Goal: Transaction & Acquisition: Purchase product/service

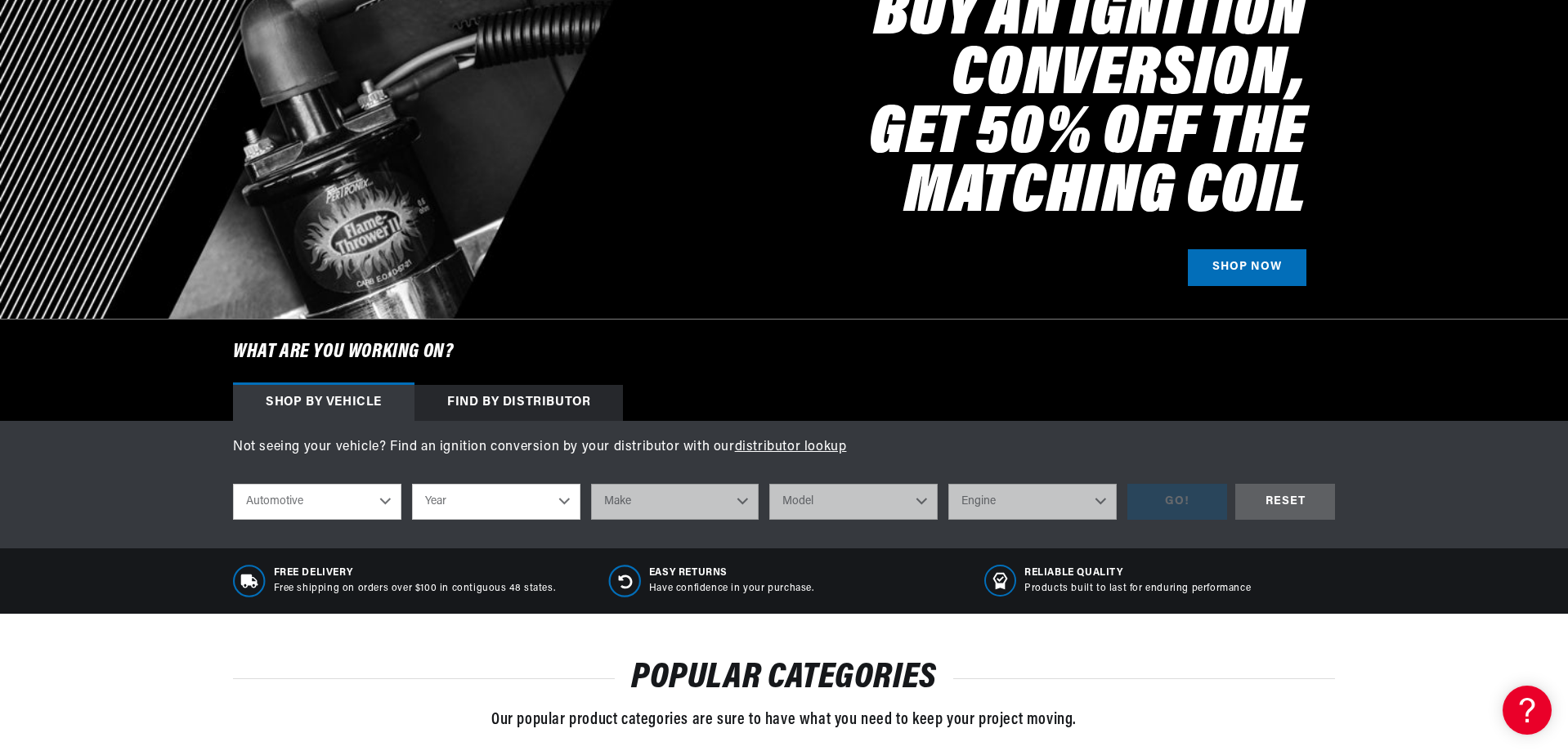
click at [386, 502] on select "Automotive Agricultural Industrial Marine Motorcycle" at bounding box center [317, 502] width 168 height 36
click at [478, 497] on select "Year 2022 2021 2020 2019 2018 2017 2016 2015 2014 2013 2012 2011 2010 2009 2008…" at bounding box center [496, 502] width 168 height 36
select select "1970"
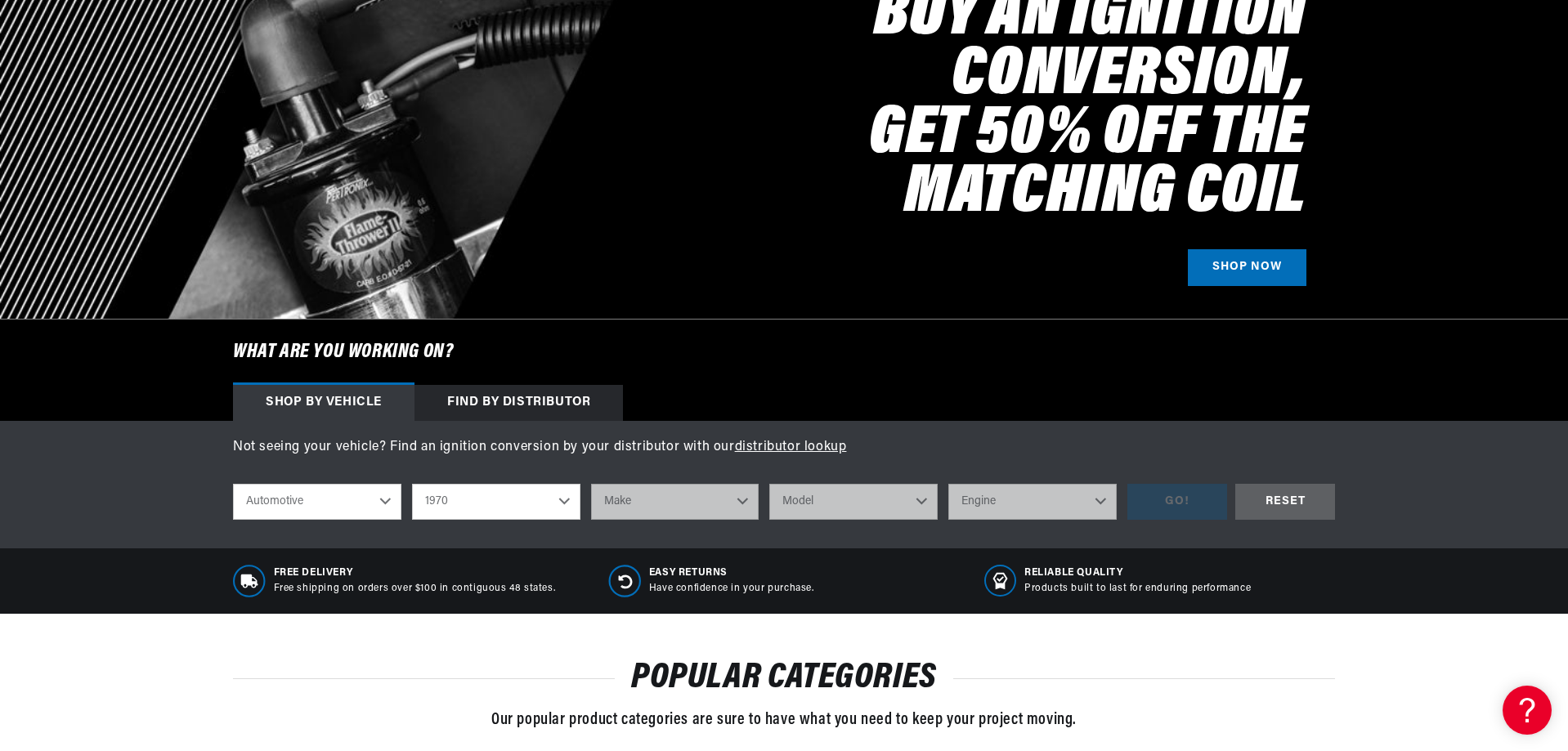
click at [412, 484] on select "Year 2022 2021 2020 2019 2018 2017 2016 2015 2014 2013 2012 2011 2010 2009 2008…" at bounding box center [496, 502] width 168 height 36
select select "1970"
click at [656, 504] on select "Make Alfa Romeo American Motors Aston Martin Audi Austin Austin Healey Avanti B…" at bounding box center [675, 502] width 168 height 36
select select "Chevrolet"
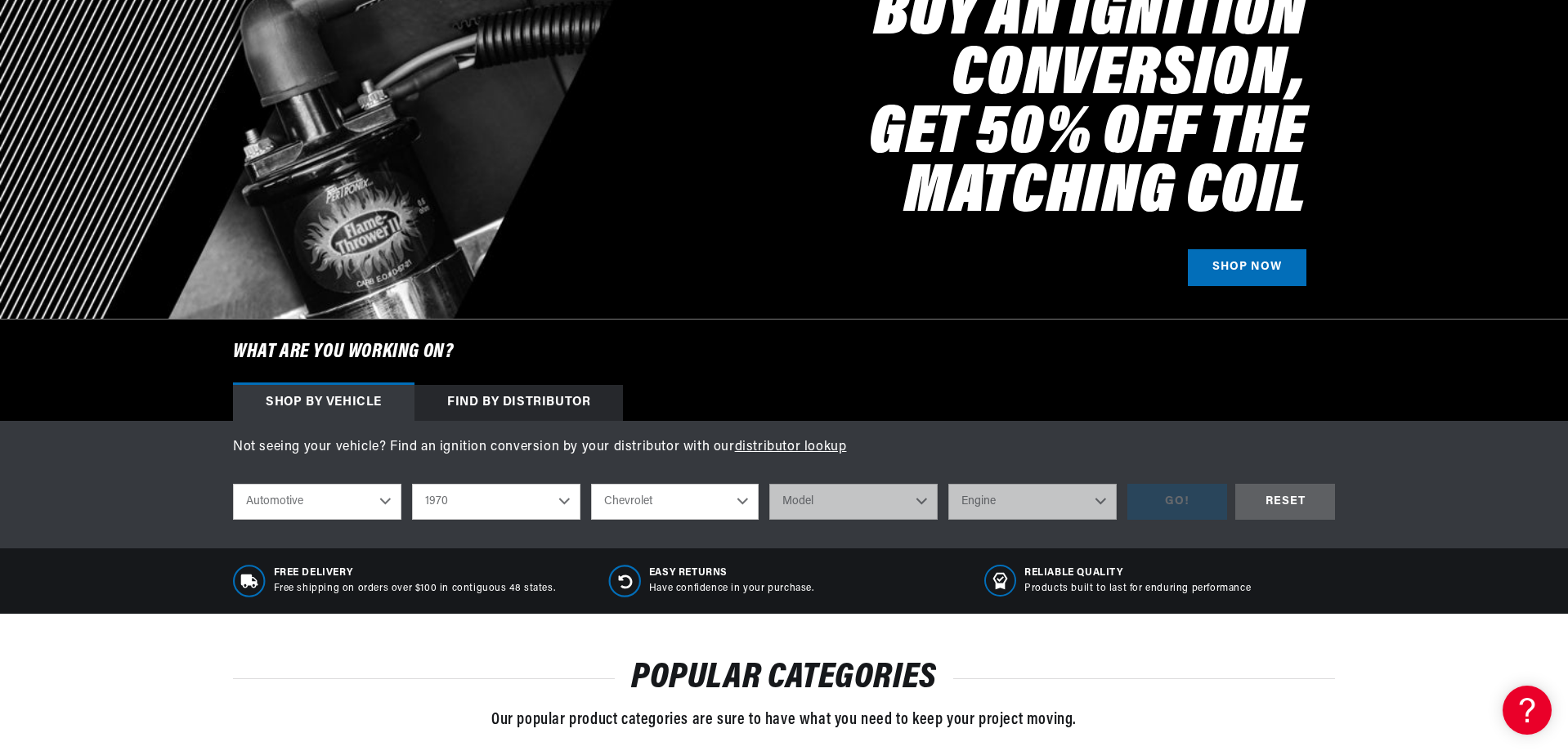
click at [591, 484] on select "Make Alfa Romeo American Motors Aston Martin Audi Austin Austin Healey Avanti B…" at bounding box center [675, 502] width 168 height 36
select select "Chevrolet"
click at [824, 514] on select "Model Bel Air Biscayne Blazer Brookwood C10 Pickup C10 Suburban C20 Pickup C20 …" at bounding box center [854, 502] width 168 height 36
select select "Corvette"
click at [770, 484] on select "Model Bel Air Biscayne Blazer Brookwood C10 Pickup C10 Suburban C20 Pickup C20 …" at bounding box center [854, 502] width 168 height 36
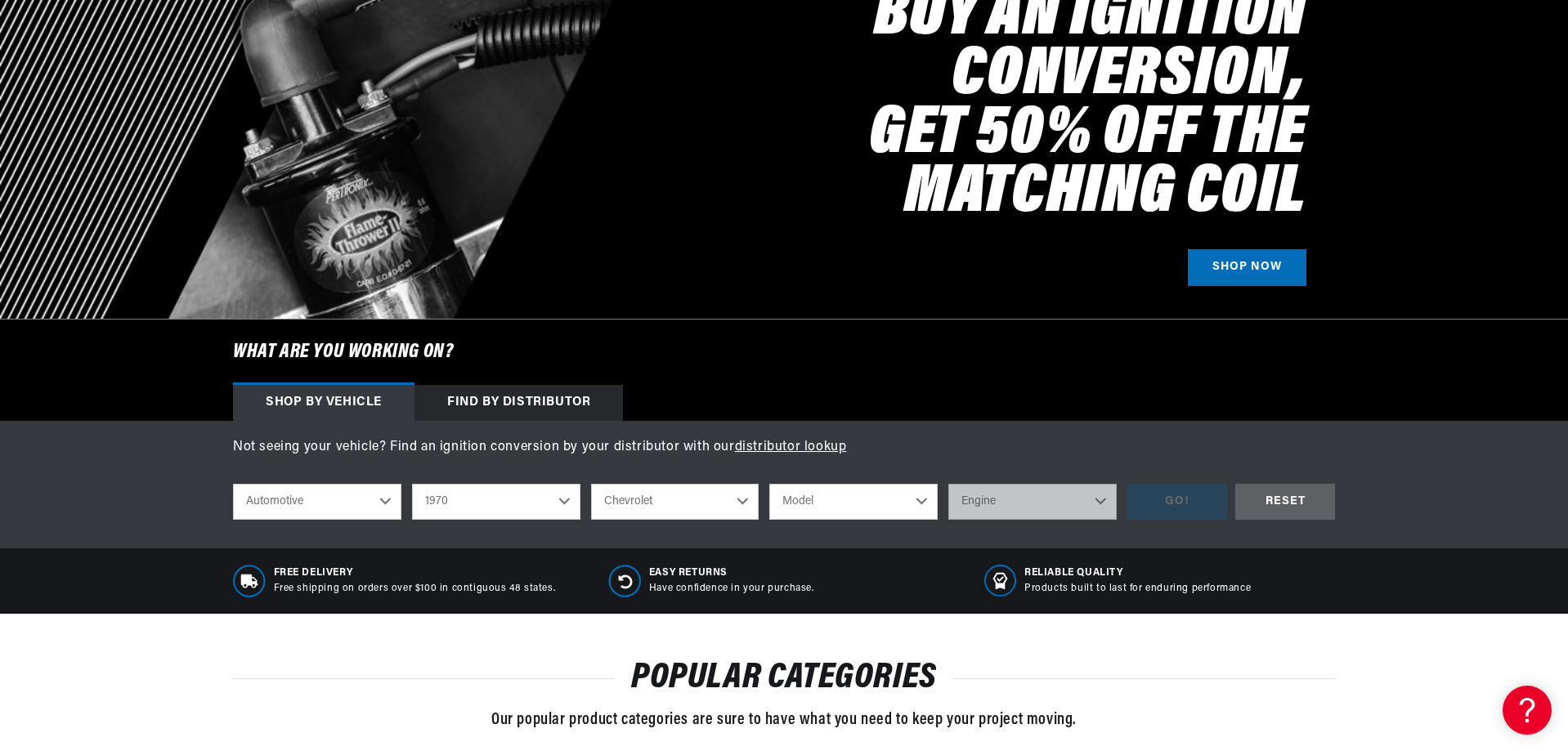
select select "Corvette"
click at [1016, 502] on select "Engine 4.6L 5.3L 5.4L 350cid / 5.7L 396cid / 6.5L 427cid / 7.0L 454cid / 7.4L" at bounding box center [1032, 502] width 168 height 36
select select "350cid-5.7L"
click at [948, 484] on select "Engine 4.6L 5.3L 5.4L 350cid / 5.7L 396cid / 6.5L 427cid / 7.0L 454cid / 7.4L" at bounding box center [1032, 502] width 168 height 36
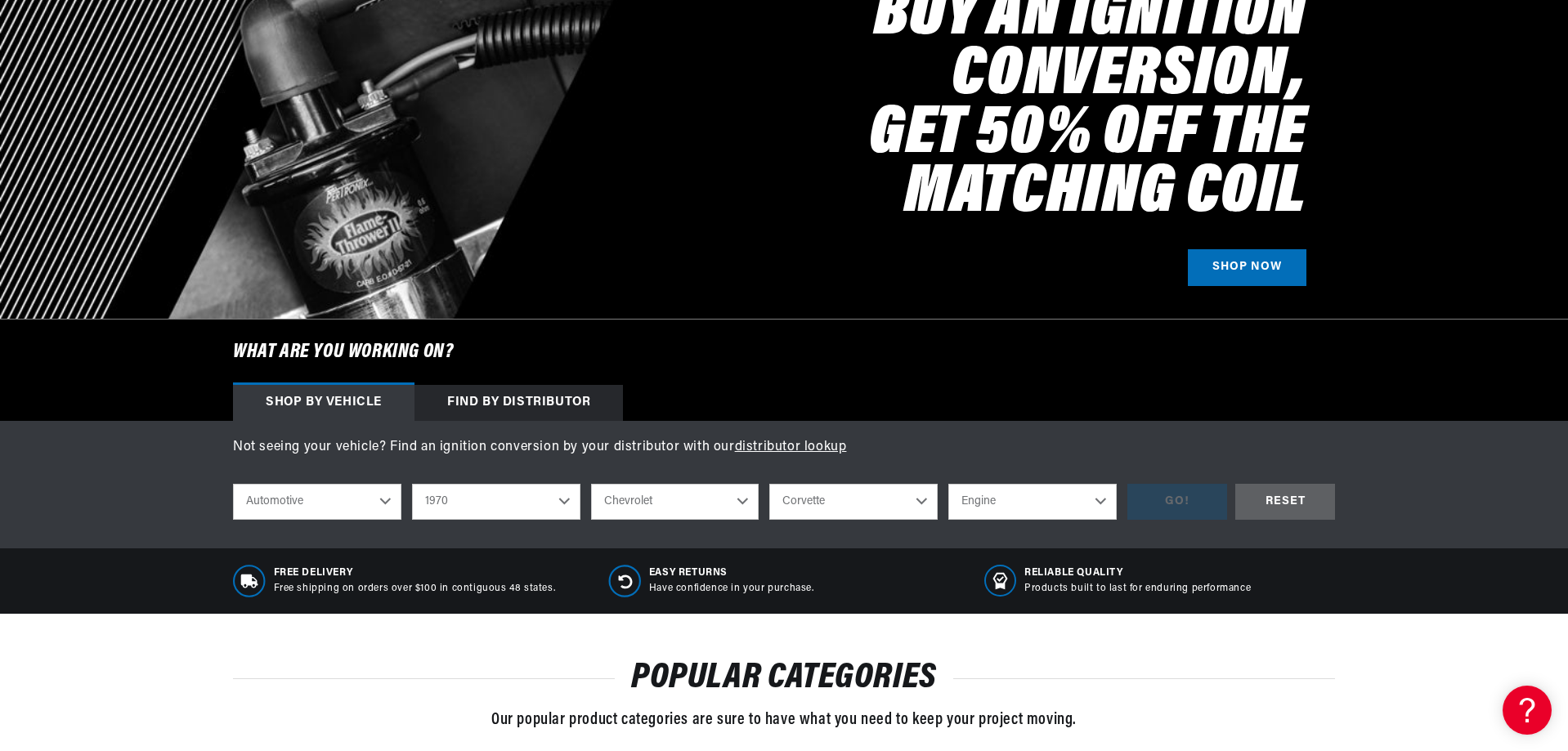
select select "350cid-5.7L"
click at [1164, 506] on div "GO!" at bounding box center [1177, 503] width 99 height 37
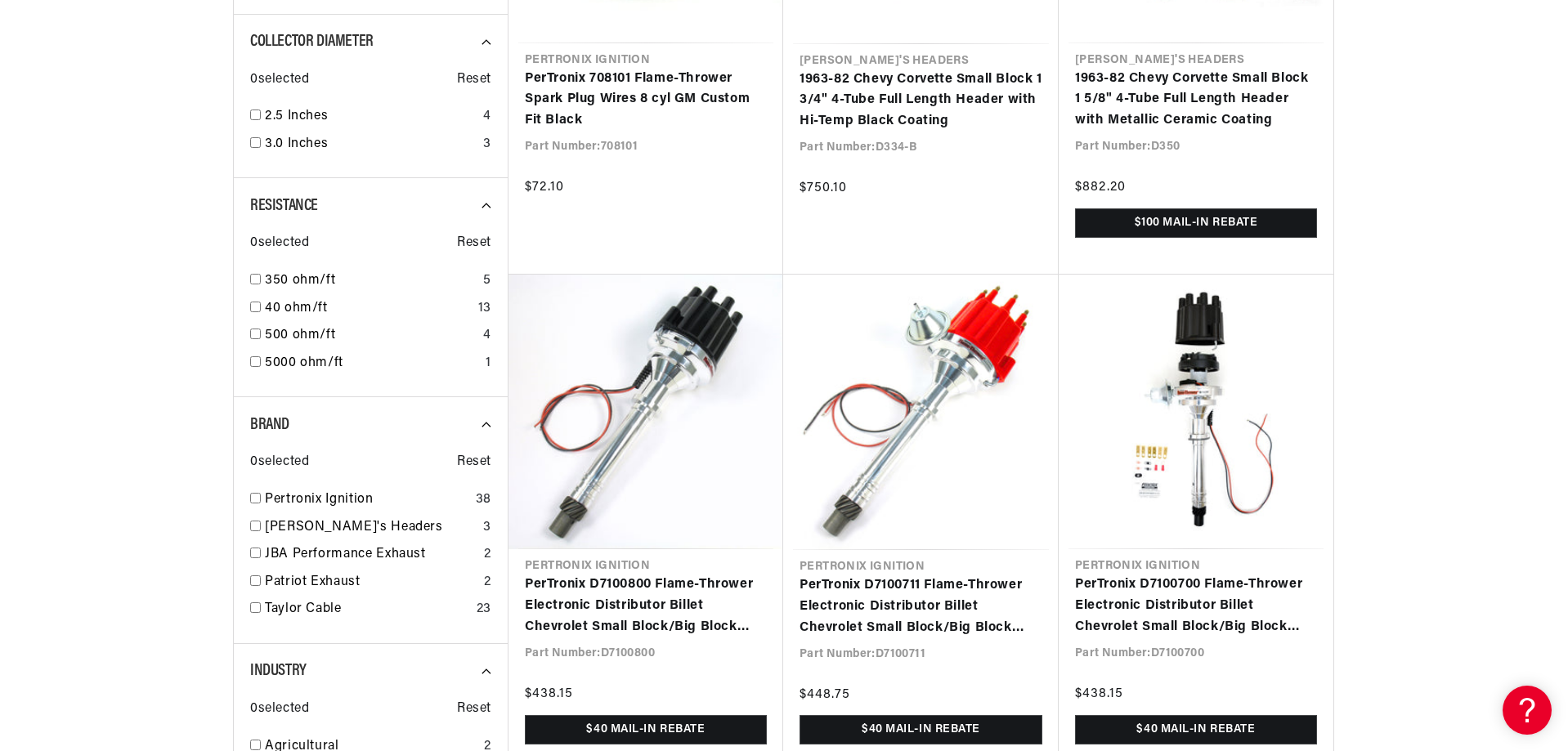
scroll to position [0, 2043]
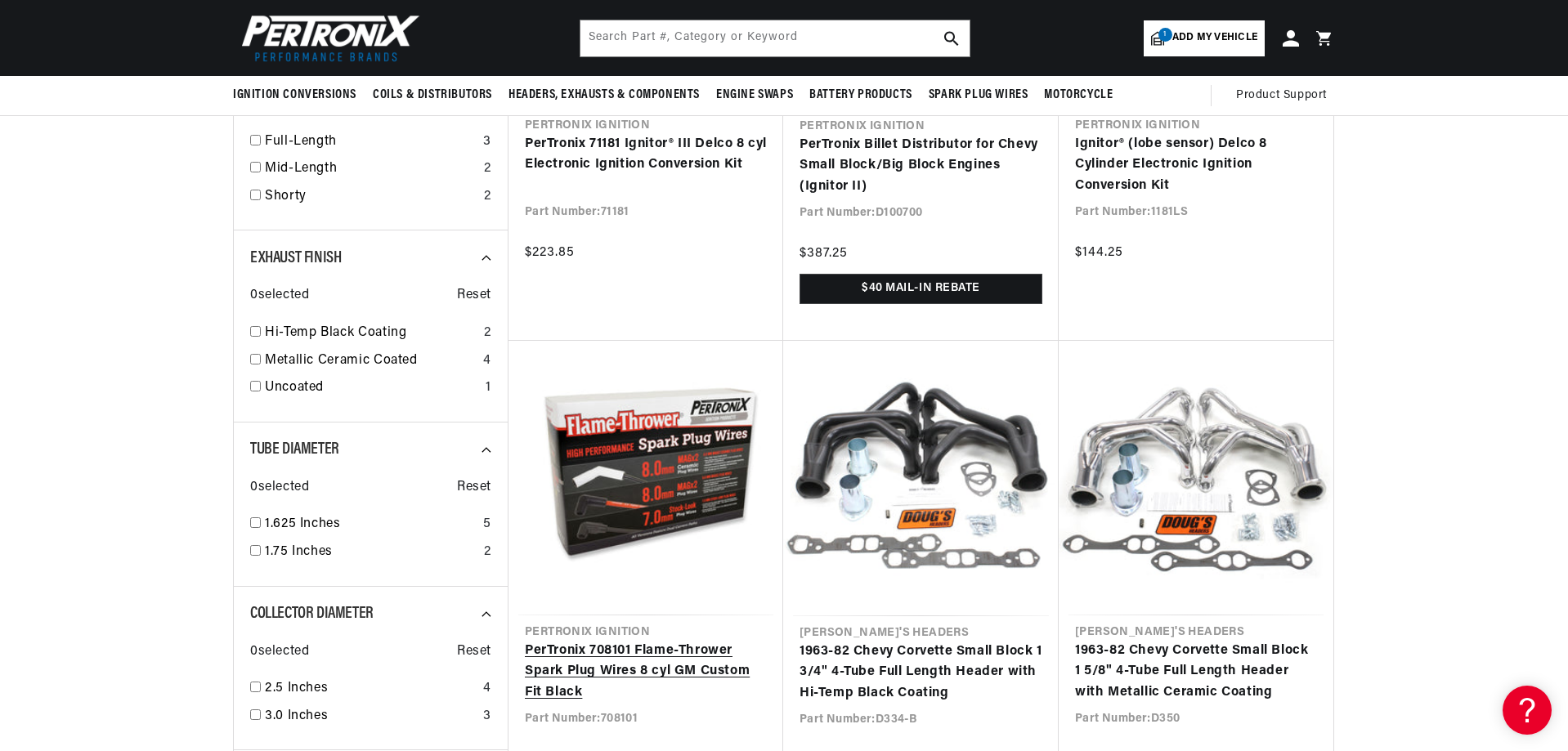
click at [632, 641] on link "PerTronix 708101 Flame-Thrower Spark Plug Wires 8 cyl GM Custom Fit Black" at bounding box center [645, 672] width 242 height 63
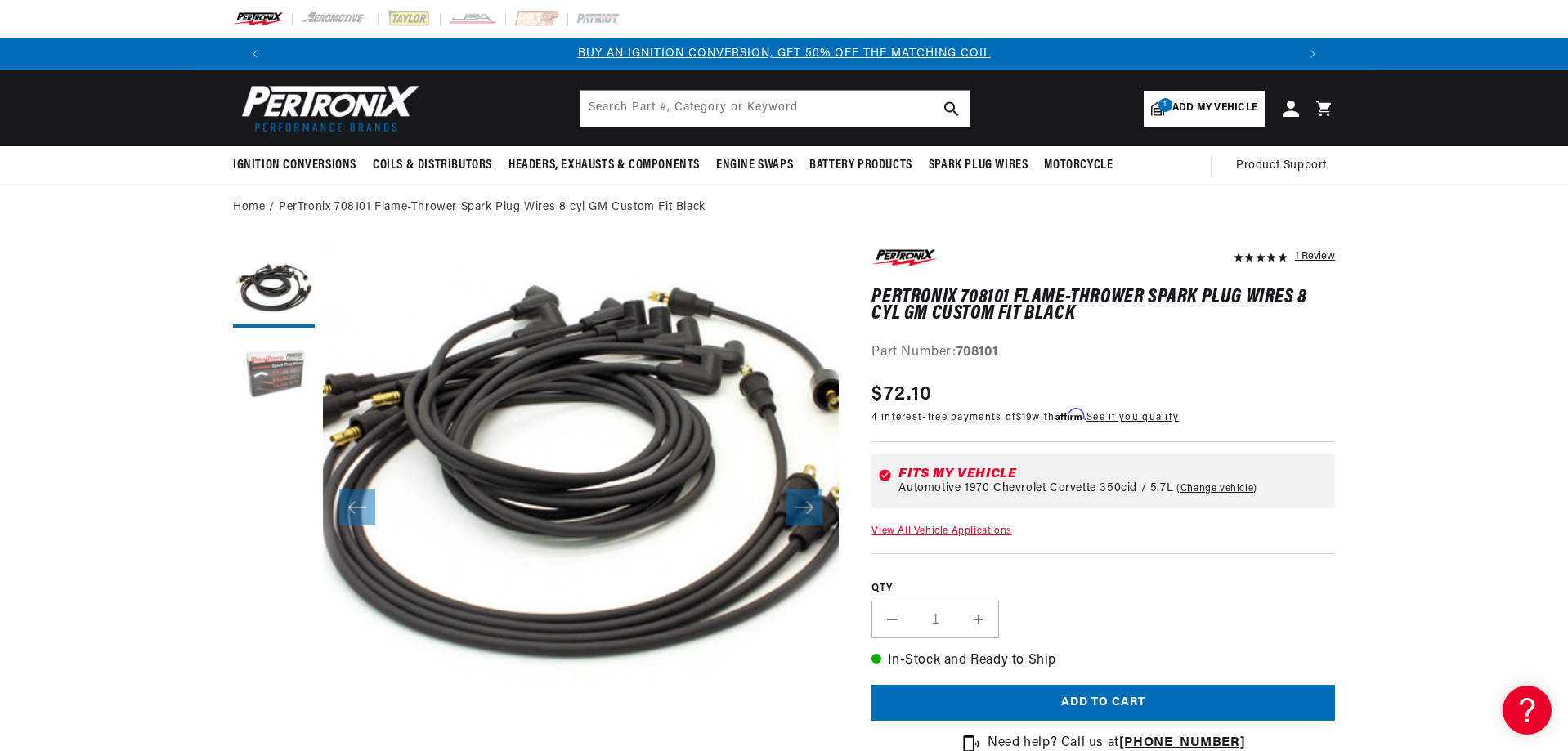
click at [278, 379] on button "Load image 2 in gallery view" at bounding box center [274, 376] width 82 height 82
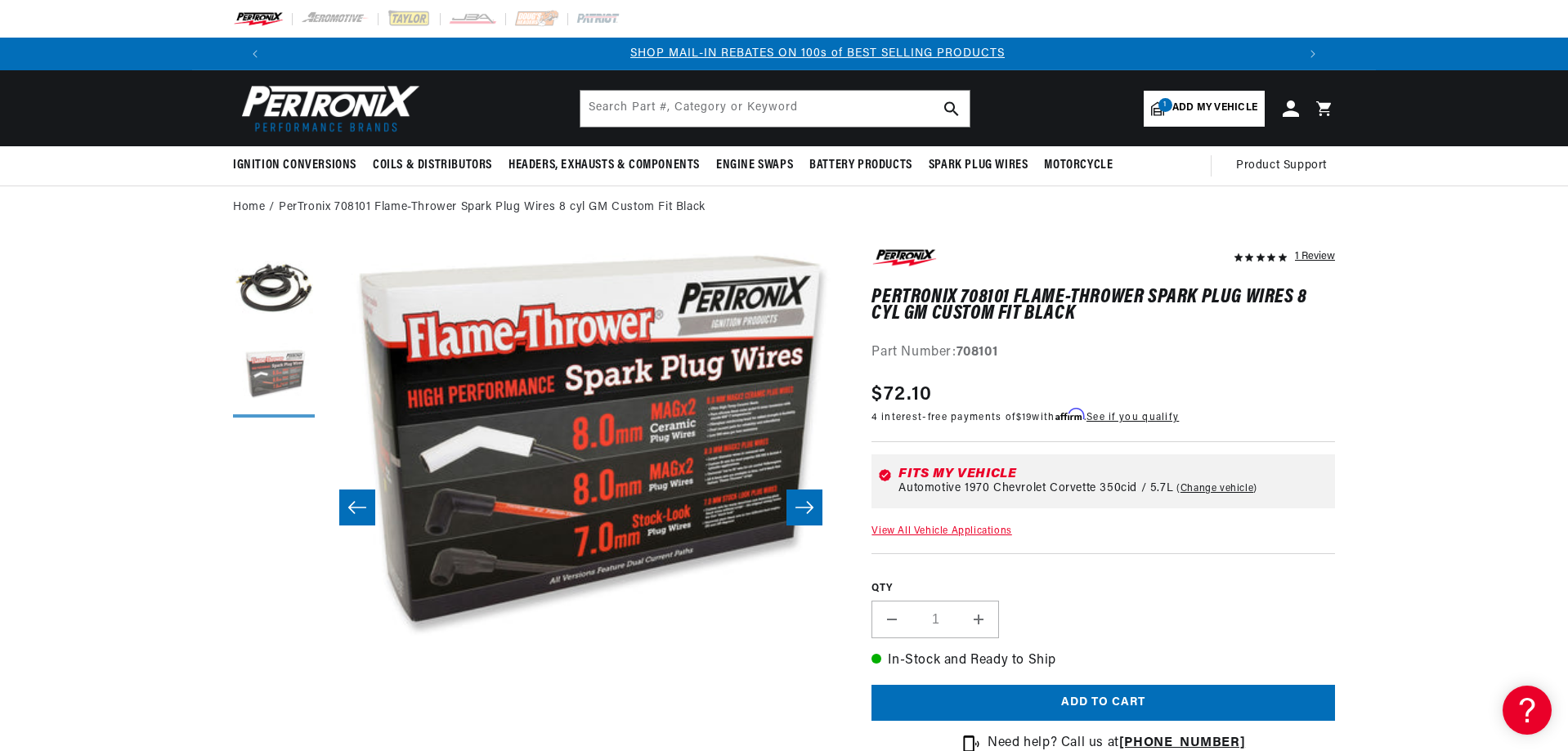
scroll to position [0, 1021]
click at [818, 511] on button "Slide right" at bounding box center [804, 508] width 36 height 36
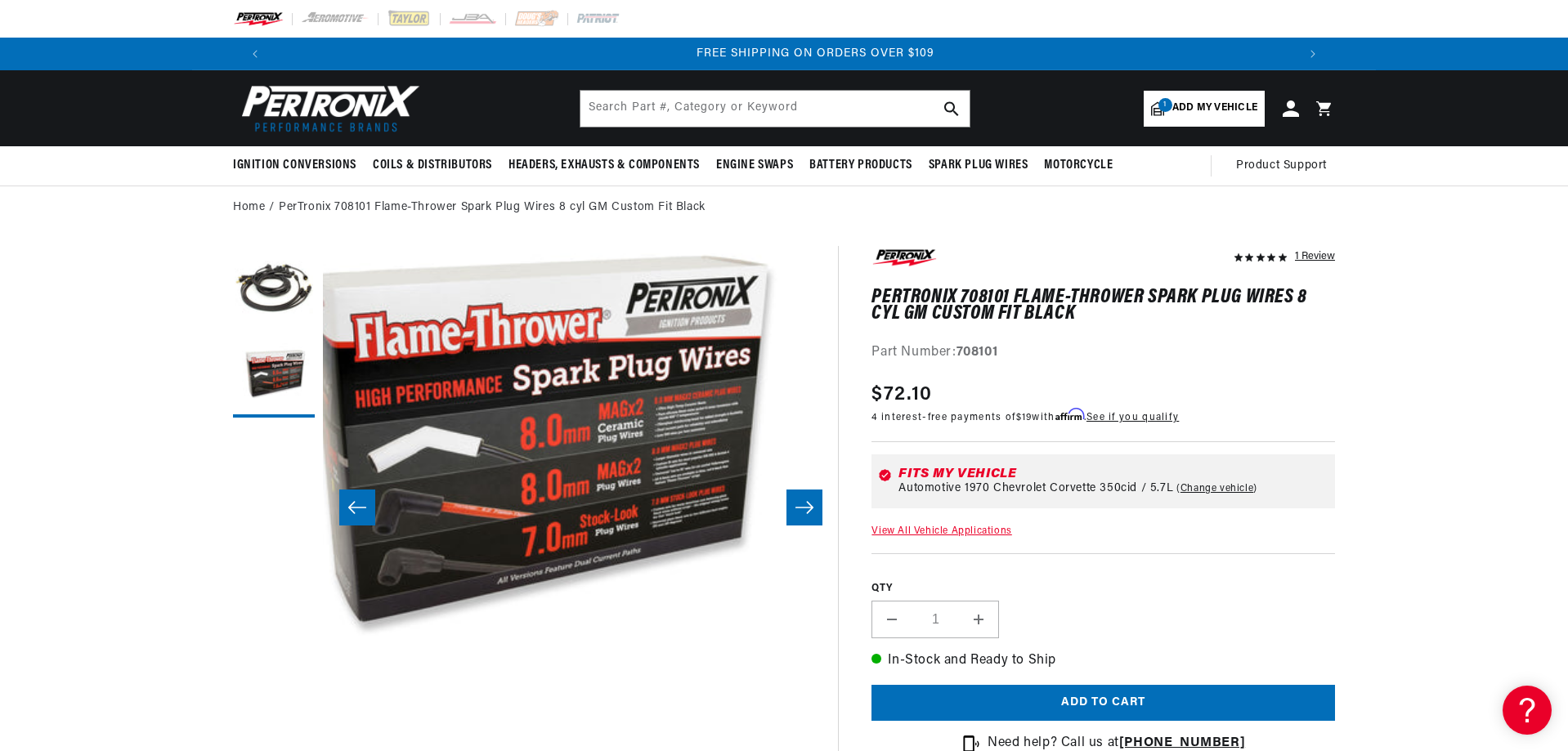
scroll to position [0, 2043]
click at [811, 509] on icon "Slide right" at bounding box center [804, 508] width 18 height 13
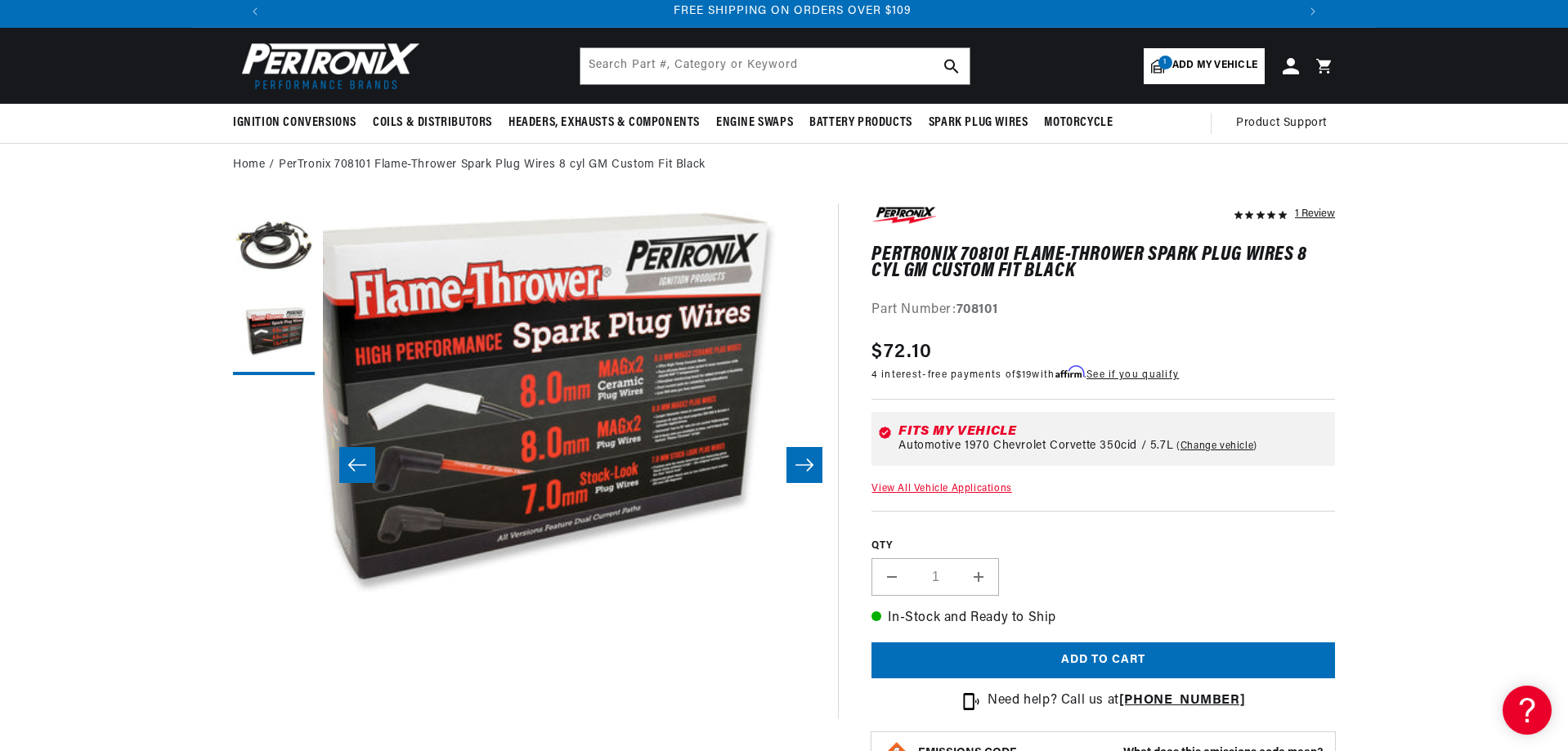
scroll to position [163, 0]
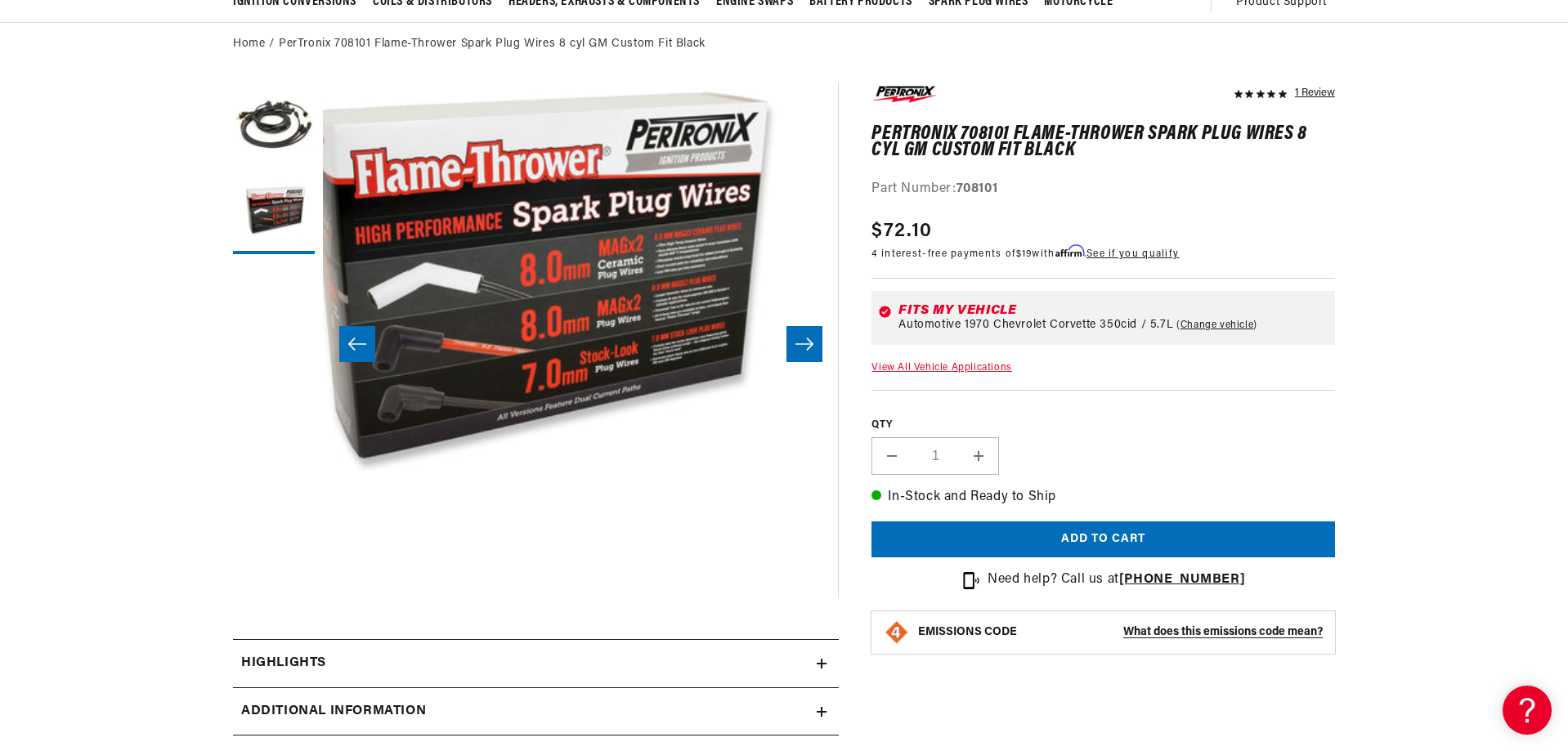
click at [350, 342] on icon "Slide left" at bounding box center [357, 344] width 19 height 16
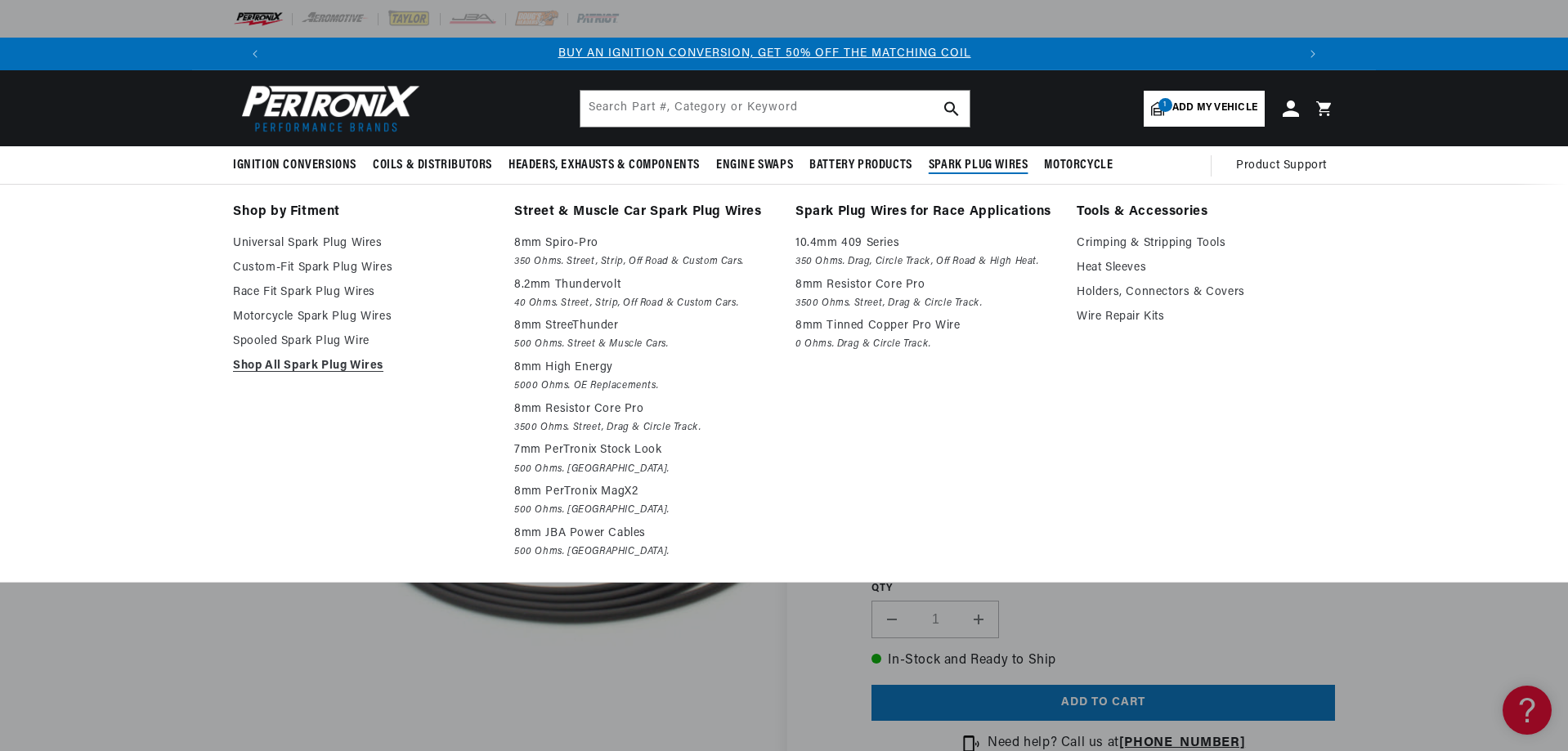
scroll to position [0, 0]
